Goal: Transaction & Acquisition: Download file/media

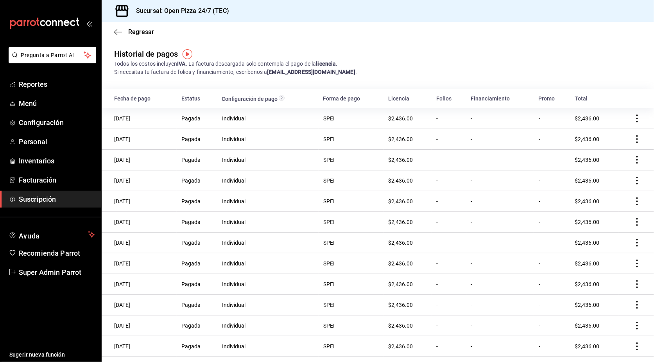
click at [633, 120] on icon "actions" at bounding box center [637, 119] width 8 height 8
drag, startPoint x: 609, startPoint y: 104, endPoint x: 539, endPoint y: 145, distance: 81.1
click at [609, 104] on span "Descarga XML" at bounding box center [590, 107] width 50 height 9
click at [602, 113] on li "Descarga XML" at bounding box center [594, 108] width 78 height 22
click at [591, 66] on div at bounding box center [327, 181] width 654 height 362
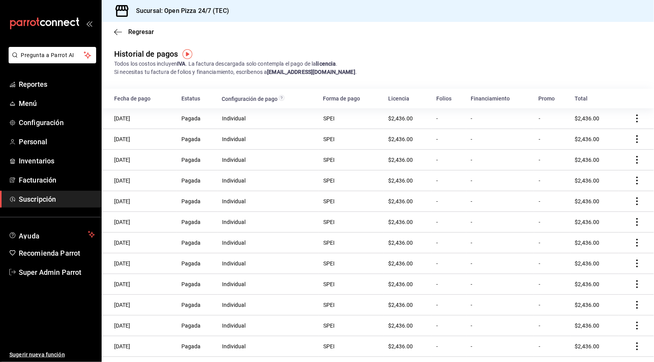
click at [543, 54] on div "Historial de pagos Todos los costos incluyen IVA . La factura descargada solo c…" at bounding box center [378, 62] width 552 height 28
click at [633, 141] on icon "actions" at bounding box center [637, 139] width 8 height 8
click at [601, 65] on div at bounding box center [327, 181] width 654 height 362
click at [633, 121] on icon "actions" at bounding box center [637, 119] width 8 height 8
click at [593, 127] on span "Descarga PDF" at bounding box center [590, 129] width 50 height 9
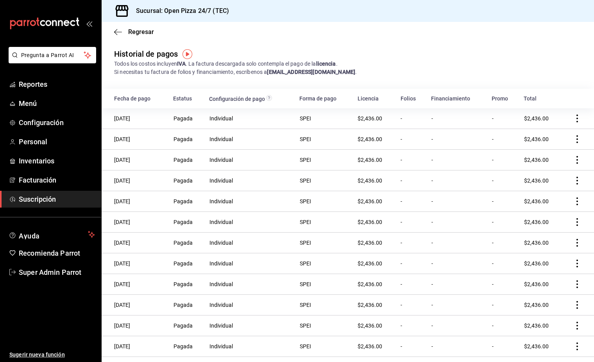
click at [566, 124] on td at bounding box center [578, 118] width 32 height 21
click at [574, 119] on icon "actions" at bounding box center [578, 119] width 8 height 8
click at [540, 104] on span "Descarga XML" at bounding box center [530, 107] width 50 height 9
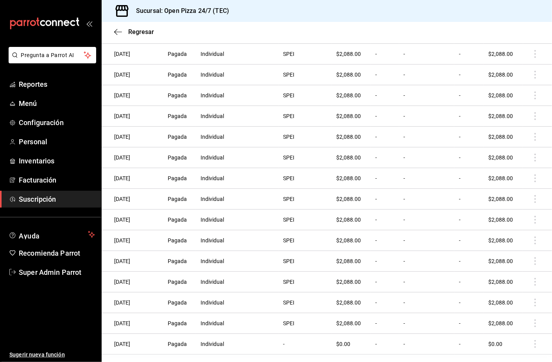
scroll to position [524, 0]
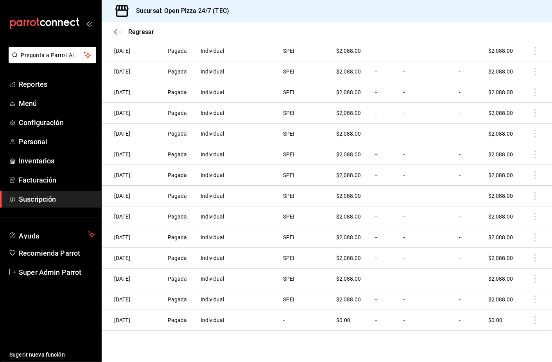
click at [525, 258] on td at bounding box center [537, 258] width 29 height 21
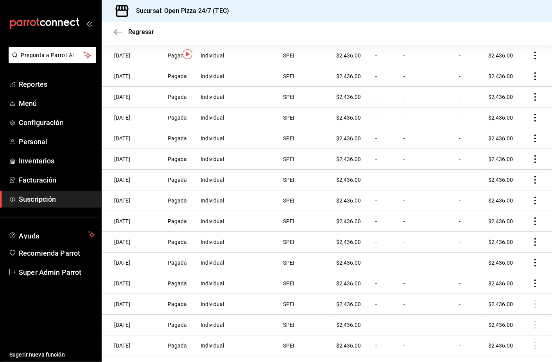
scroll to position [0, 0]
